Goal: Task Accomplishment & Management: Manage account settings

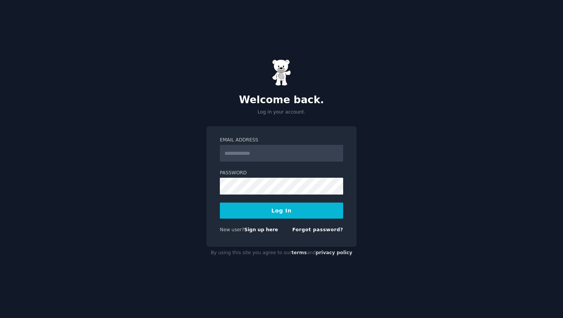
type input "**********"
click at [263, 211] on button "Log In" at bounding box center [281, 211] width 123 height 16
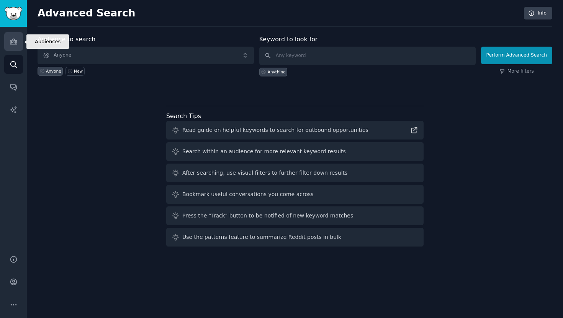
click at [16, 38] on icon "Sidebar" at bounding box center [14, 42] width 8 height 8
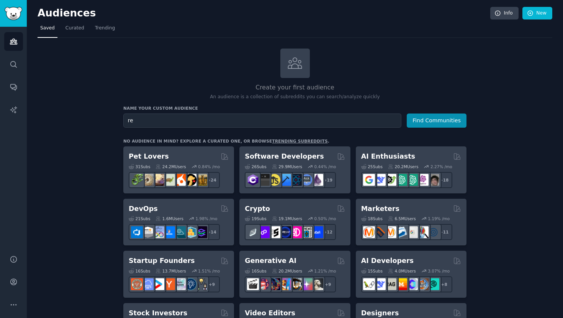
type input "r"
type input "job seek"
click at [406, 114] on button "Find Communities" at bounding box center [436, 121] width 60 height 14
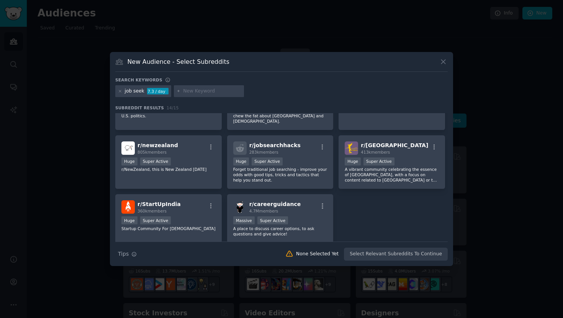
scroll to position [178, 0]
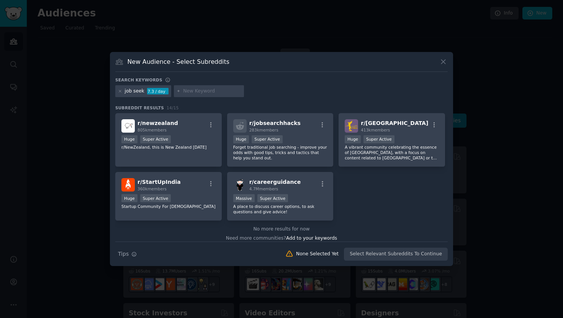
click at [443, 57] on button at bounding box center [443, 61] width 9 height 9
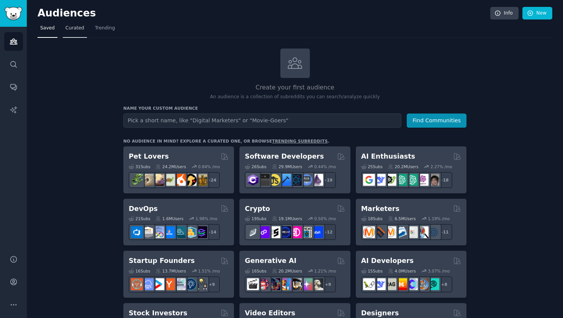
click at [68, 30] on span "Curated" at bounding box center [74, 28] width 19 height 7
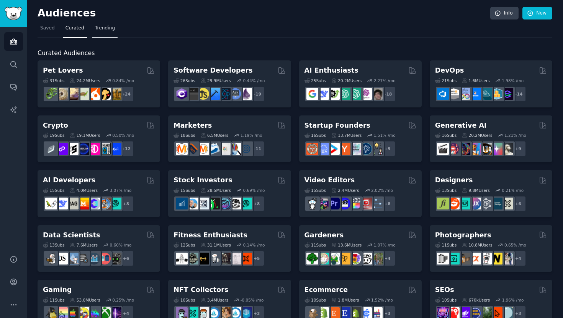
click at [106, 31] on link "Trending" at bounding box center [104, 30] width 25 height 16
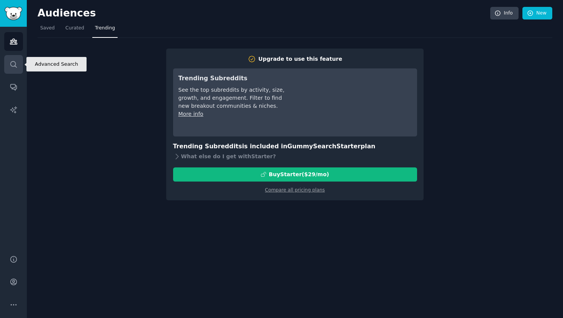
click at [16, 66] on icon "Sidebar" at bounding box center [14, 64] width 8 height 8
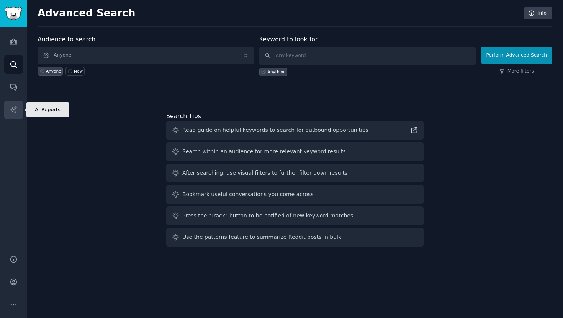
click at [15, 112] on icon "Sidebar" at bounding box center [13, 109] width 7 height 7
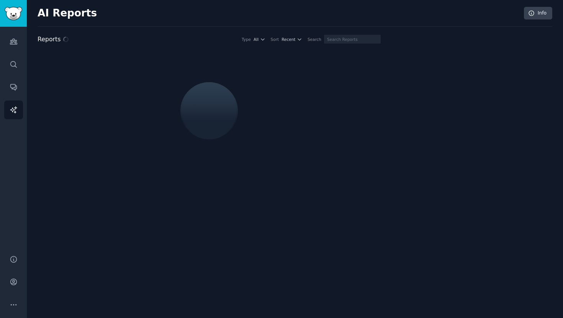
click at [15, 76] on div "Audiences Search Conversations AI Reports" at bounding box center [13, 136] width 27 height 219
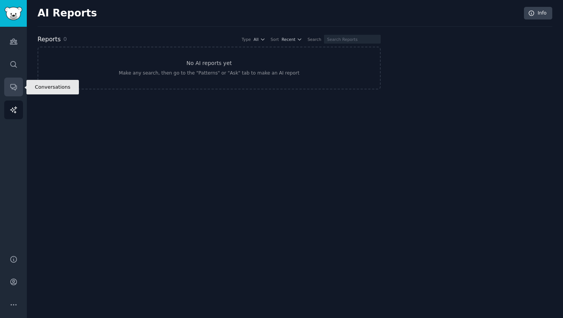
click at [16, 83] on link "Conversations" at bounding box center [13, 87] width 19 height 19
